Goal: Find contact information: Find contact information

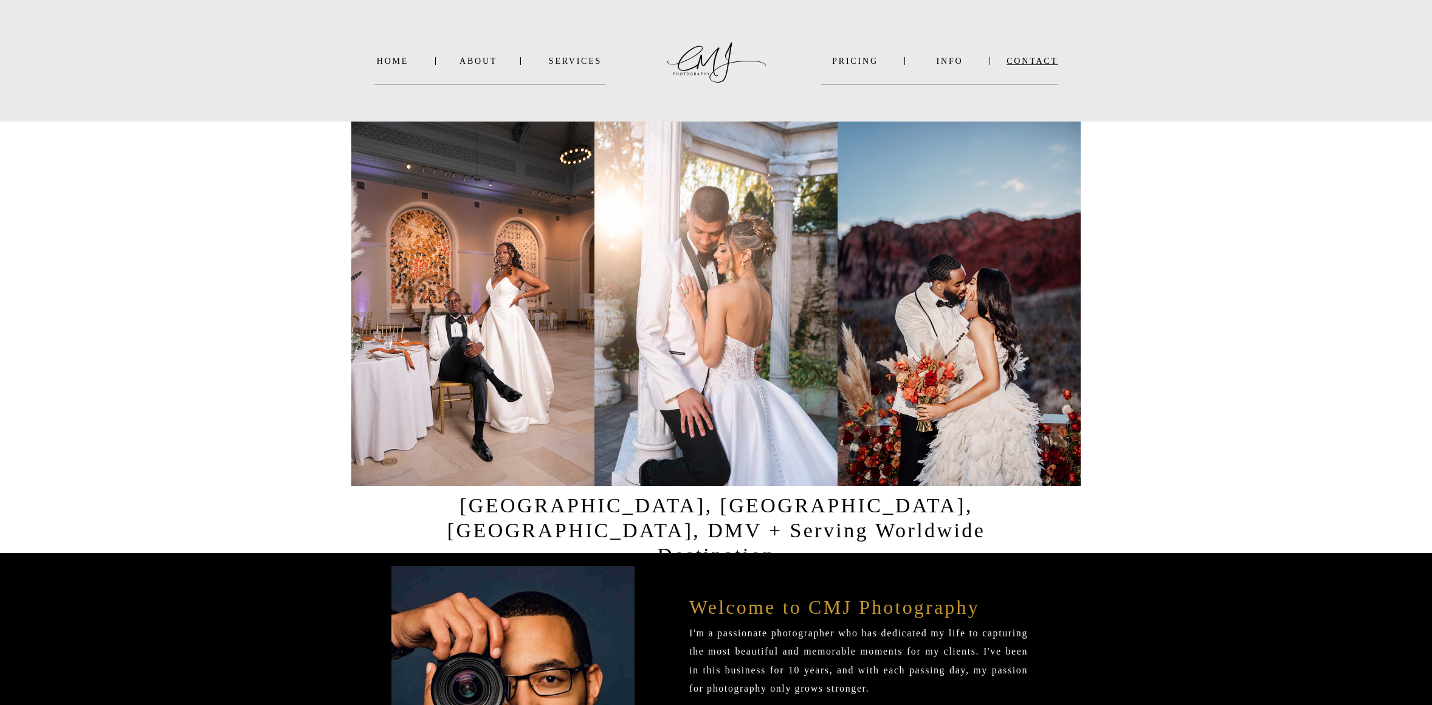
click at [1035, 61] on nav "Contact" at bounding box center [1032, 61] width 52 height 9
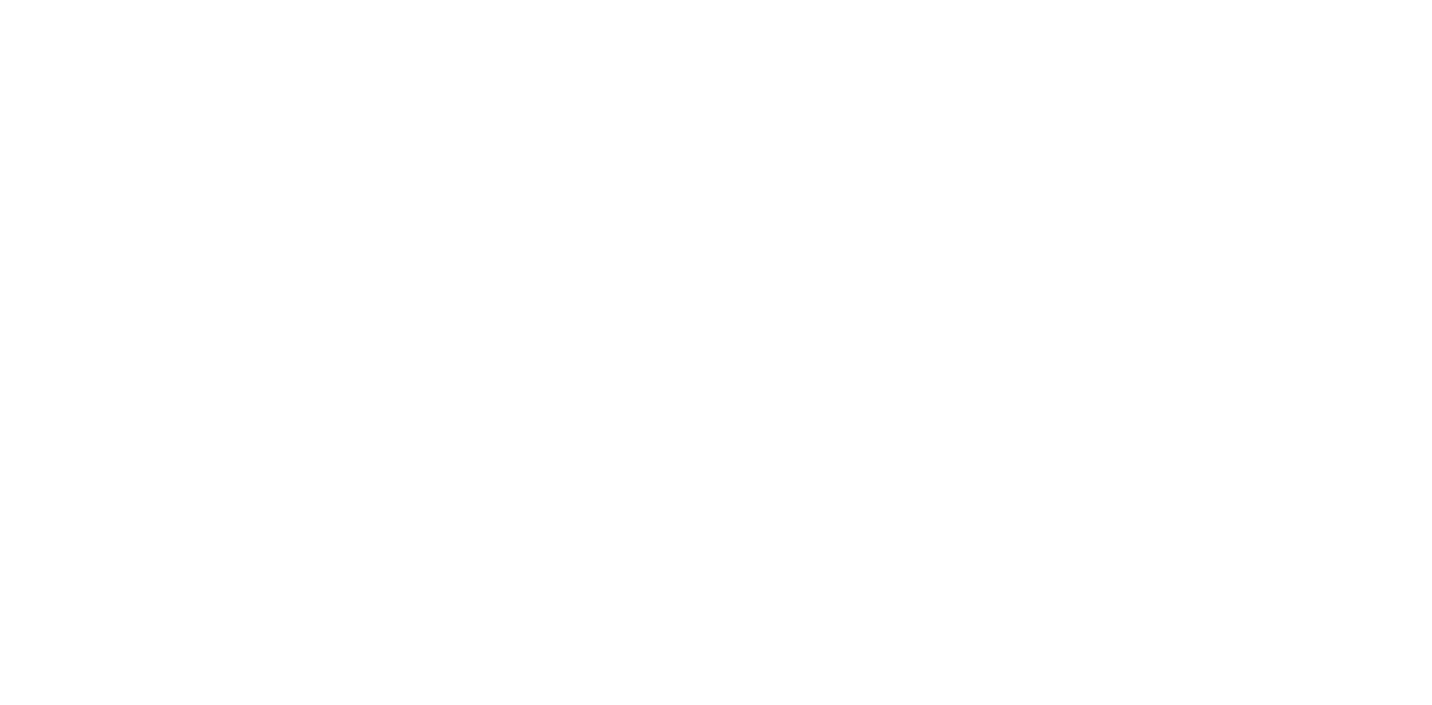
scroll to position [183, 0]
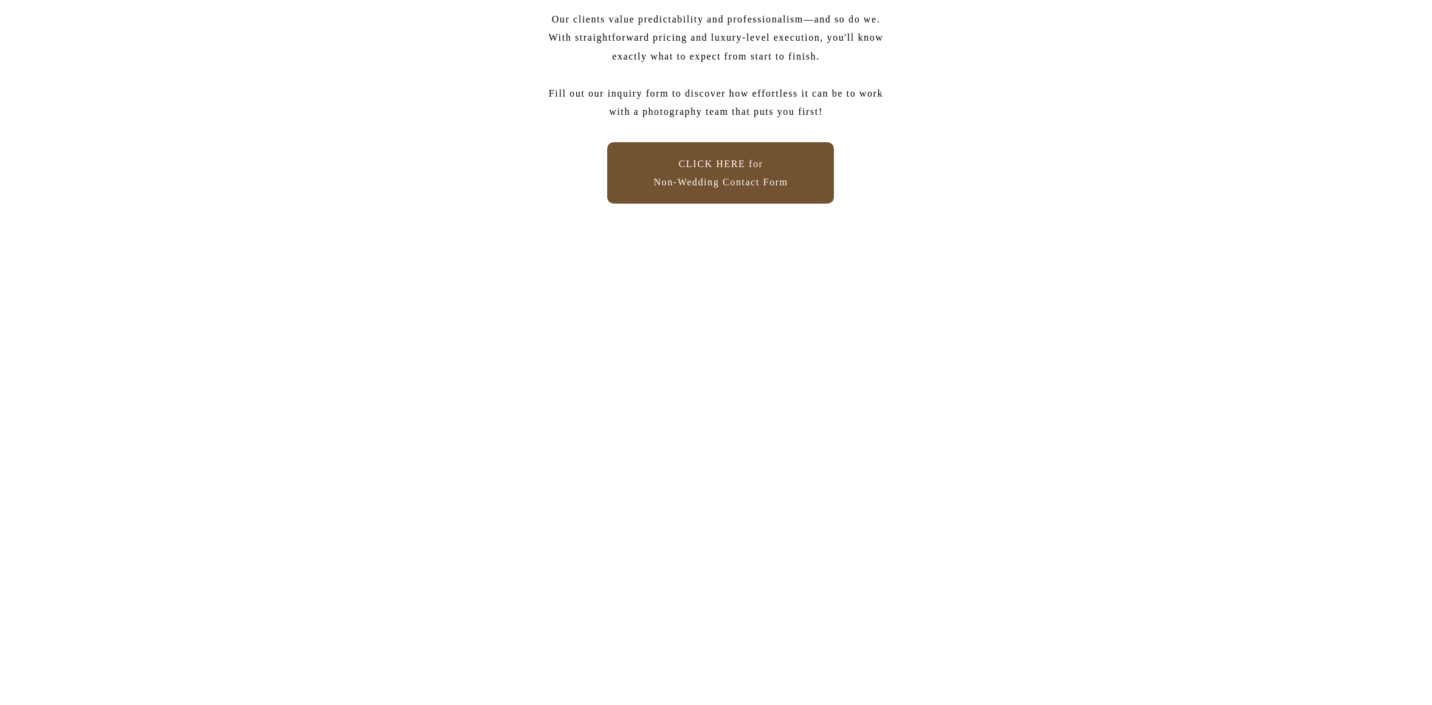
drag, startPoint x: 783, startPoint y: 471, endPoint x: 752, endPoint y: 210, distance: 263.0
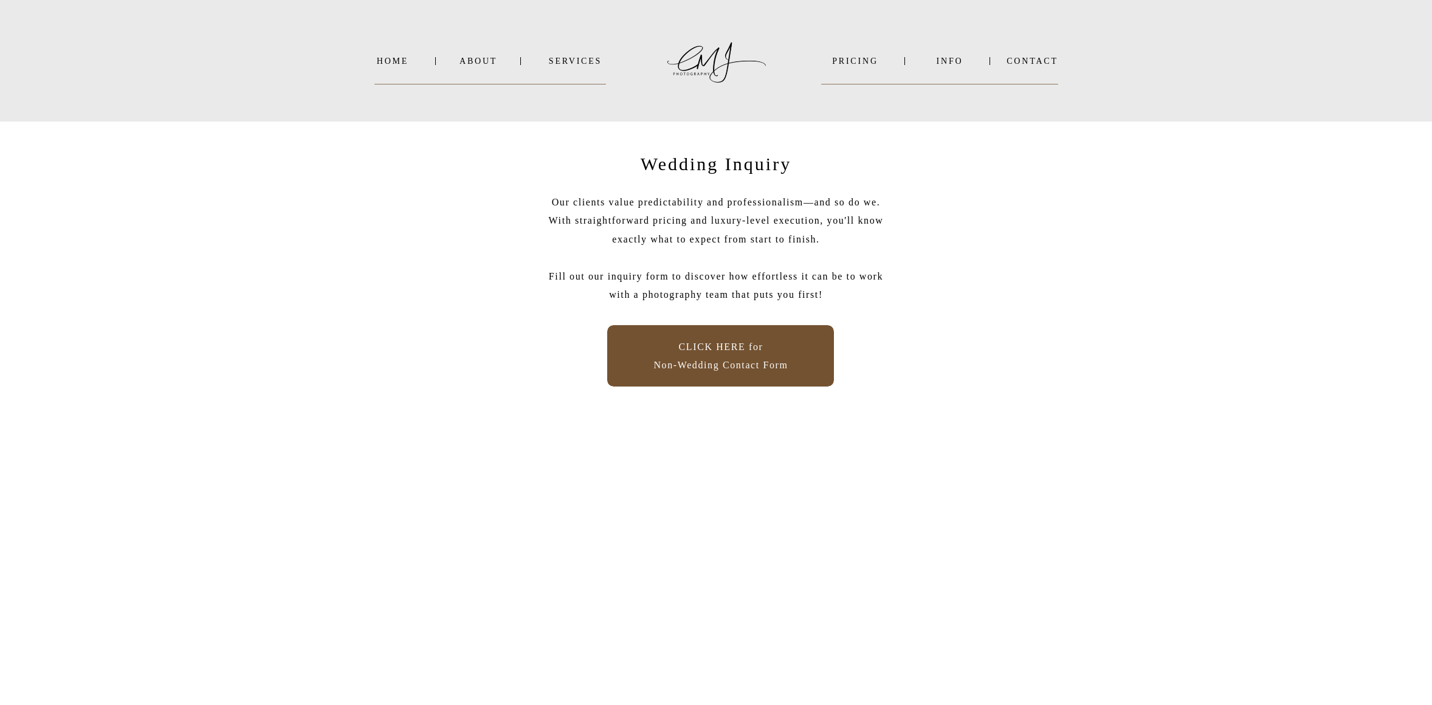
click at [748, 360] on p "CLICK HERE for Non-Wedding Contact Form" at bounding box center [720, 356] width 154 height 36
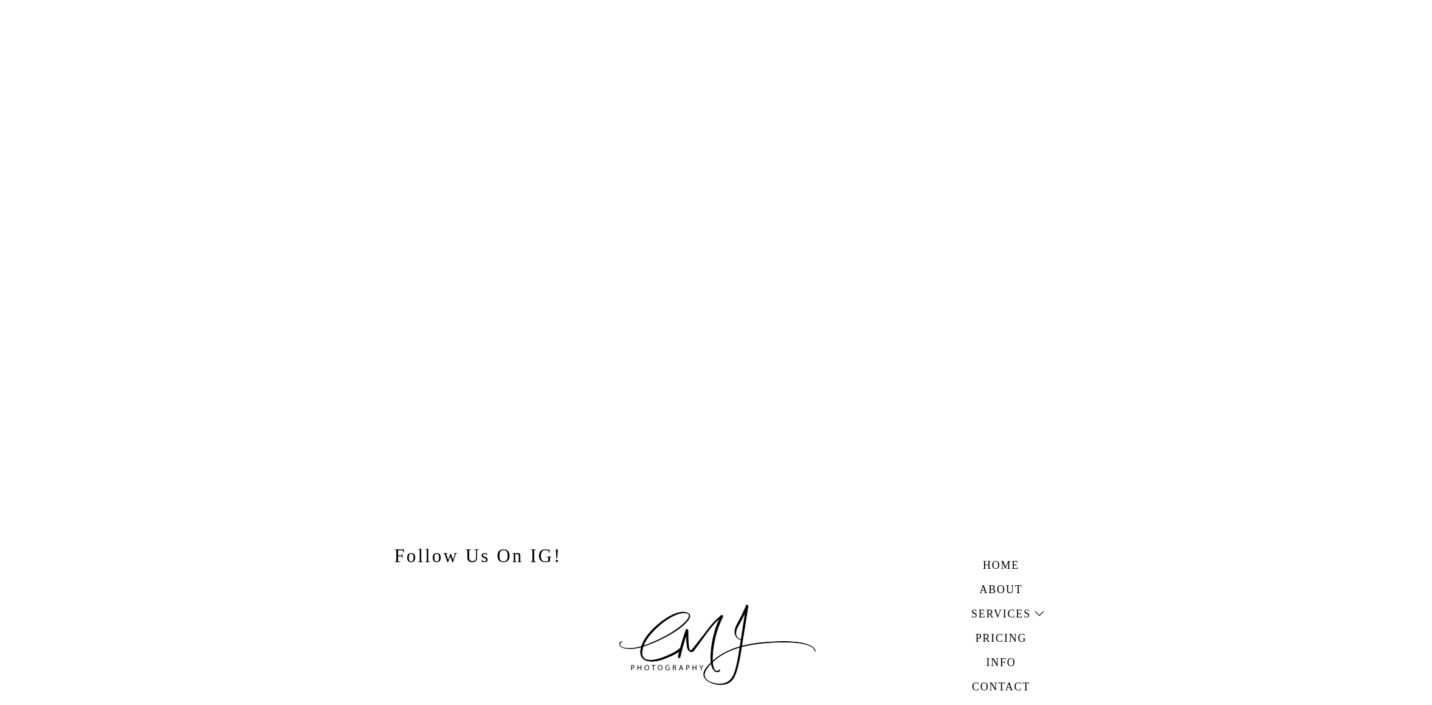
scroll to position [848, 0]
